Goal: Contribute content

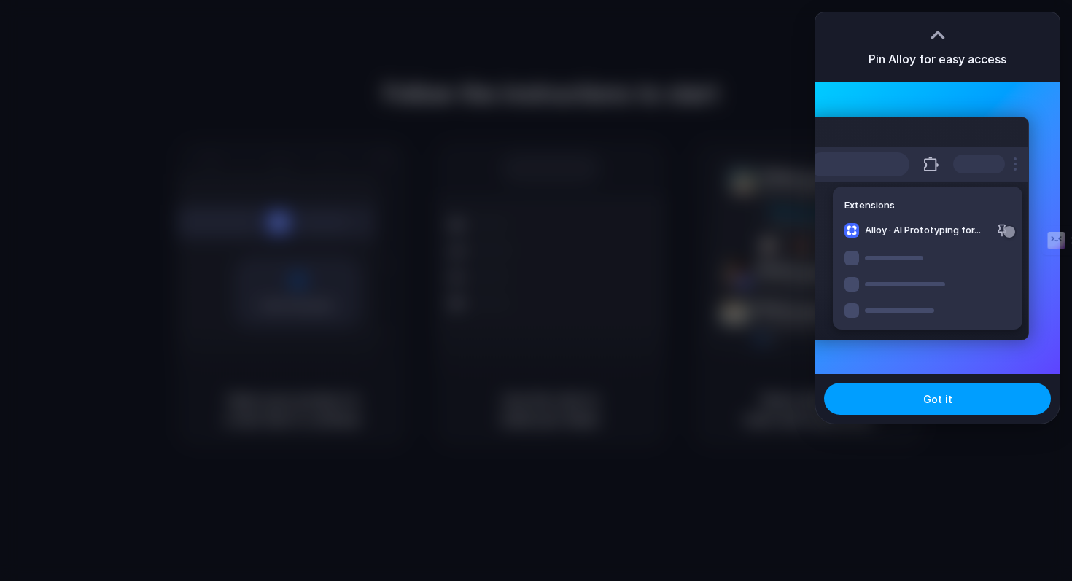
click at [941, 386] on button "Got it" at bounding box center [937, 399] width 227 height 32
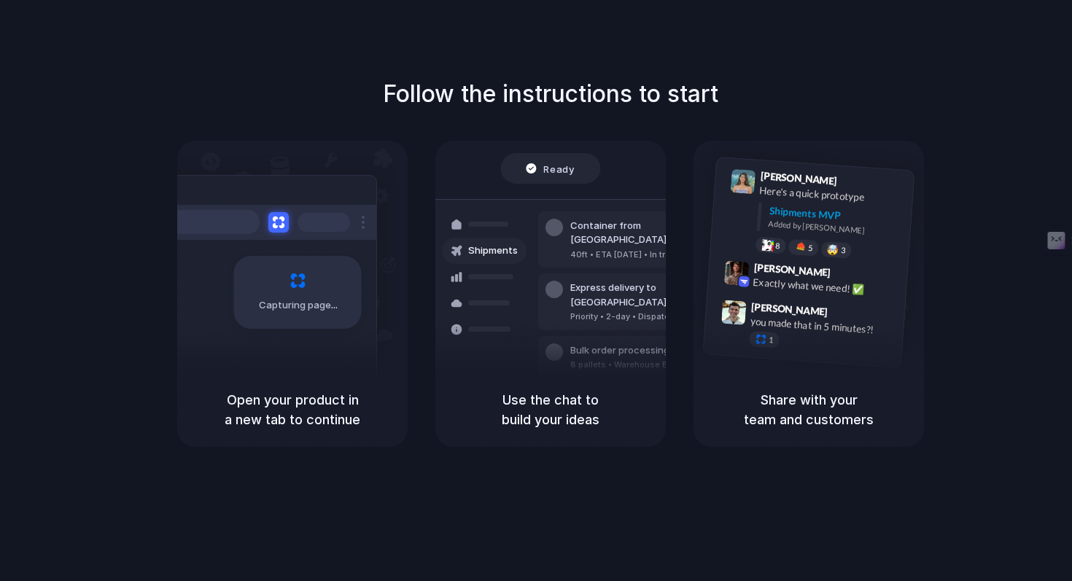
click at [536, 291] on div at bounding box center [536, 291] width 0 height 0
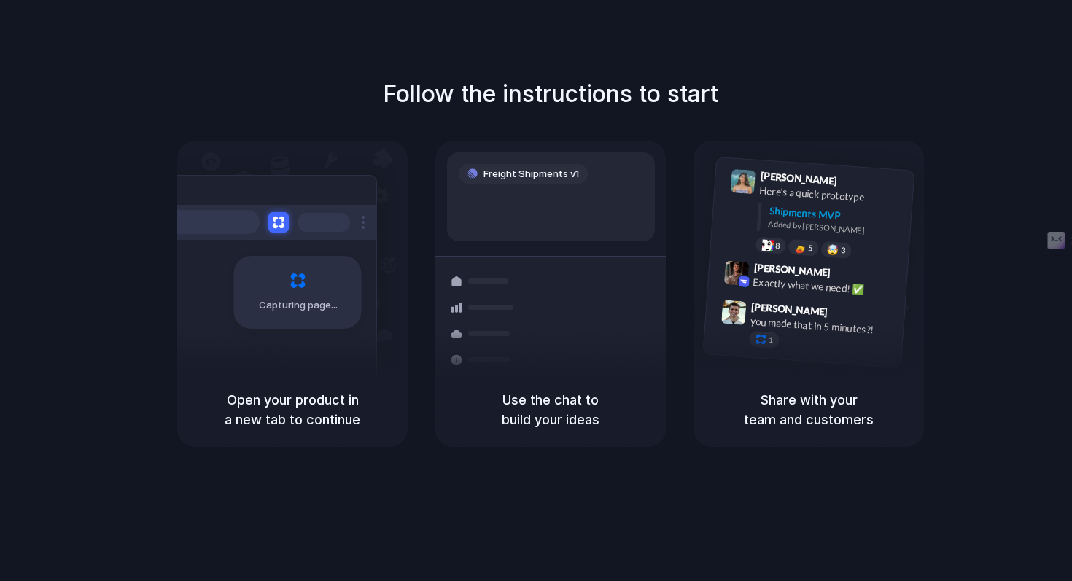
drag, startPoint x: 623, startPoint y: 101, endPoint x: 685, endPoint y: 144, distance: 75.4
click at [685, 144] on div "Follow the instructions to start Capturing page Open your product in a new tab …" at bounding box center [551, 262] width 1072 height 370
